Goal: Information Seeking & Learning: Learn about a topic

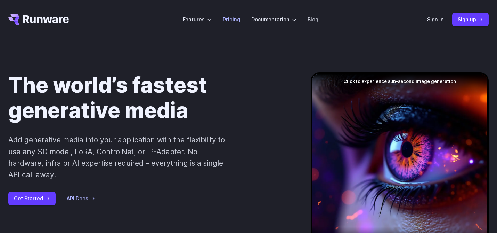
click at [239, 21] on link "Pricing" at bounding box center [231, 19] width 17 height 8
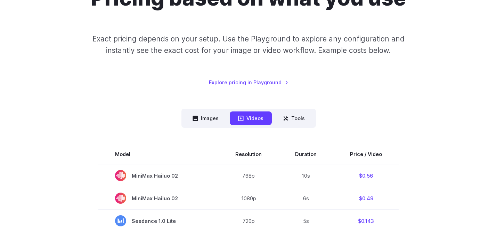
scroll to position [120, 0]
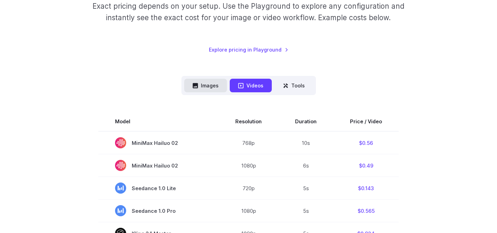
click at [214, 87] on button "Images" at bounding box center [205, 86] width 43 height 14
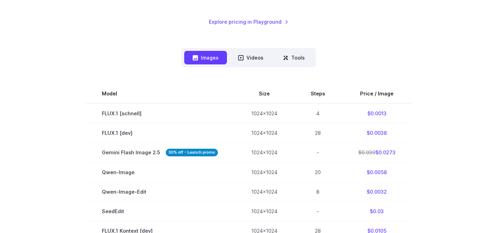
scroll to position [139, 0]
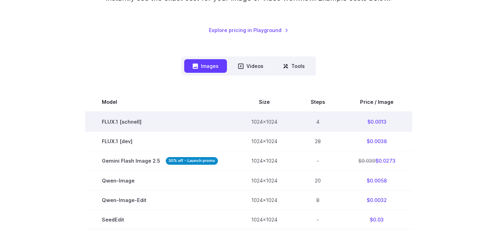
click at [373, 121] on td "$0.0013" at bounding box center [377, 122] width 71 height 20
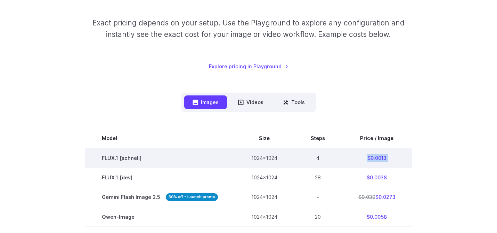
scroll to position [0, 0]
